Goal: Transaction & Acquisition: Purchase product/service

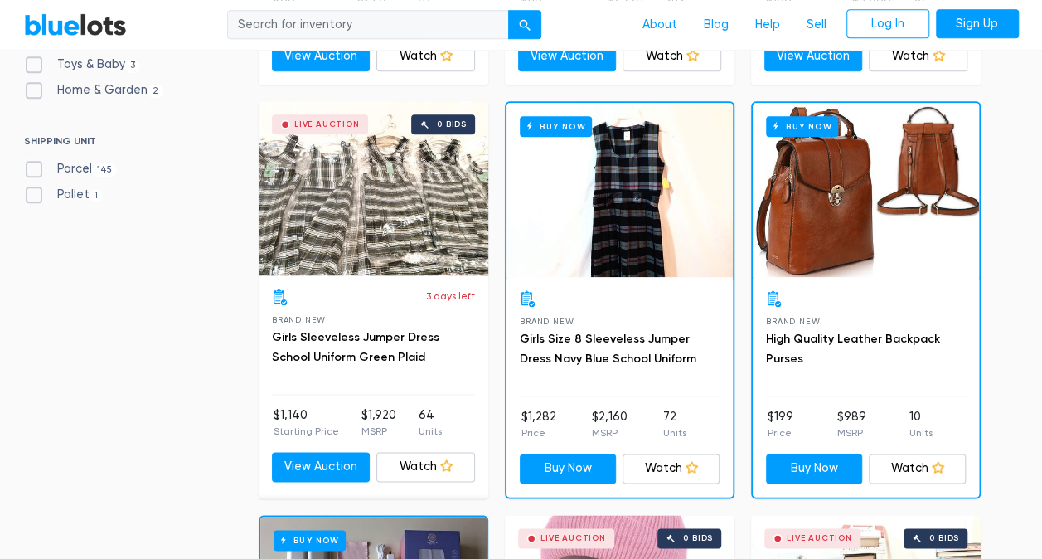
scroll to position [874, 0]
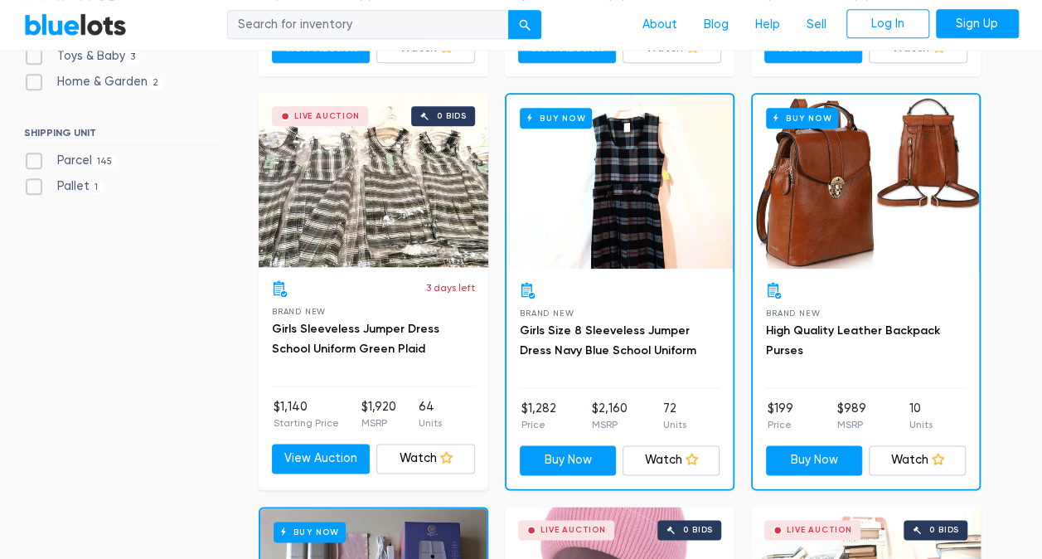
click at [869, 207] on div "Buy Now" at bounding box center [866, 181] width 226 height 174
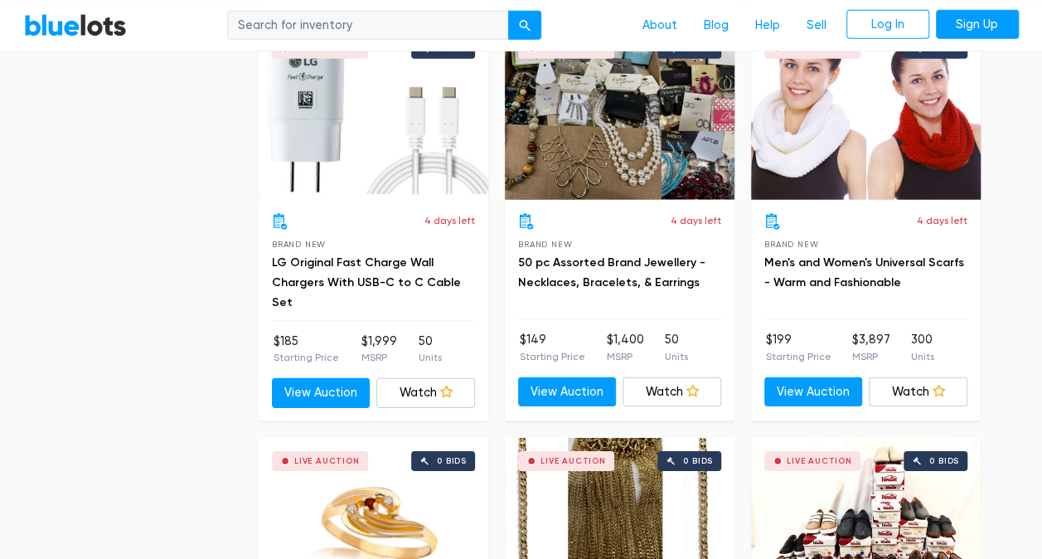
scroll to position [5561, 0]
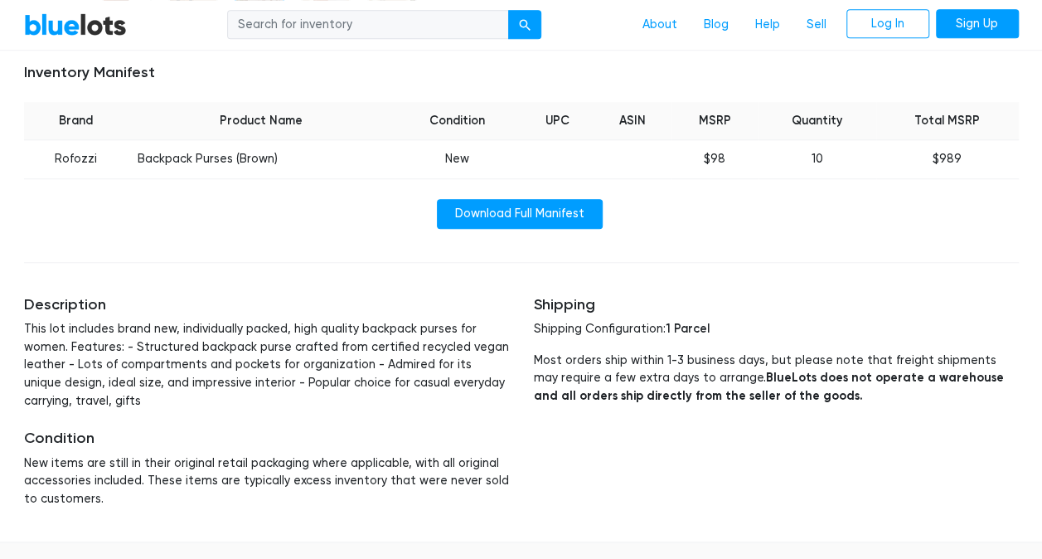
scroll to position [628, 0]
